Goal: Information Seeking & Learning: Learn about a topic

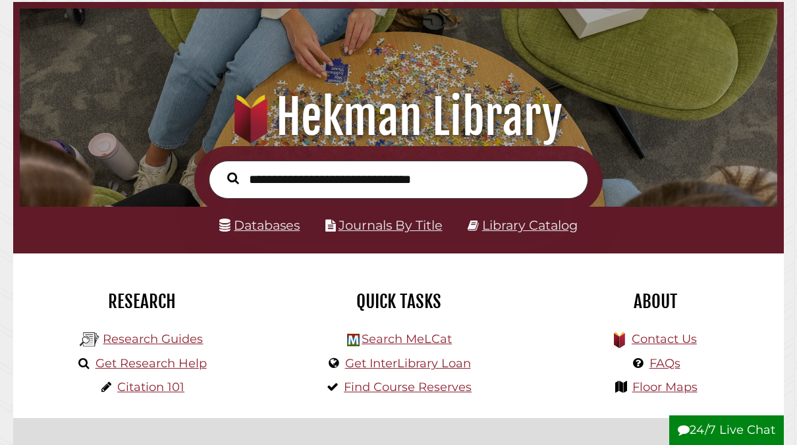
scroll to position [250, 751]
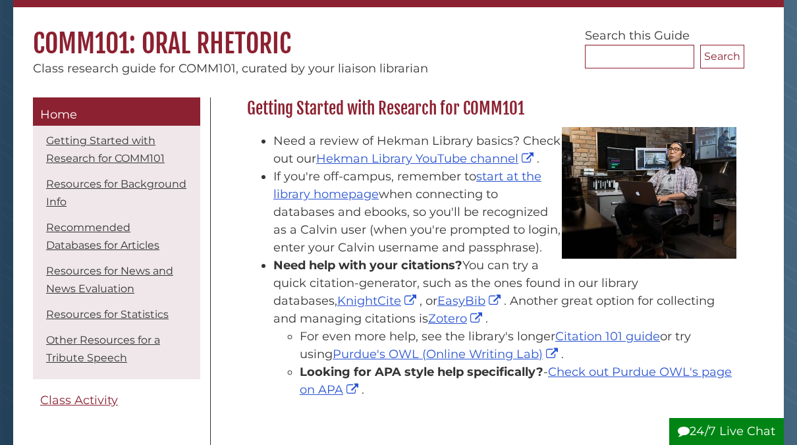
scroll to position [104, 0]
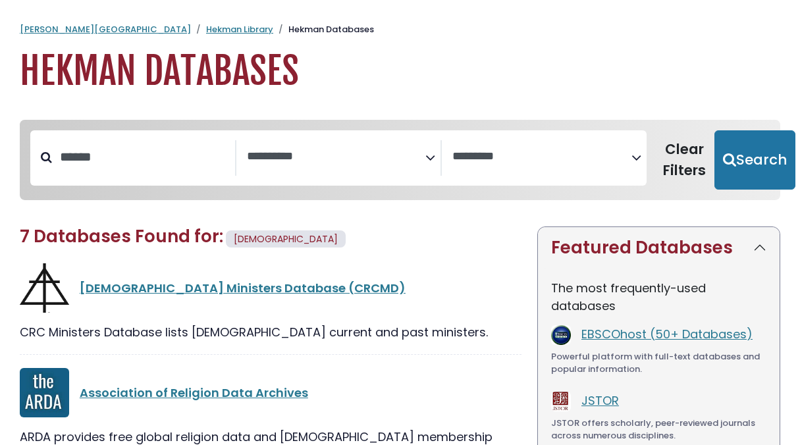
select select "Database Subject Filter"
select select "Database Vendors Filter"
